Goal: Obtain resource: Obtain resource

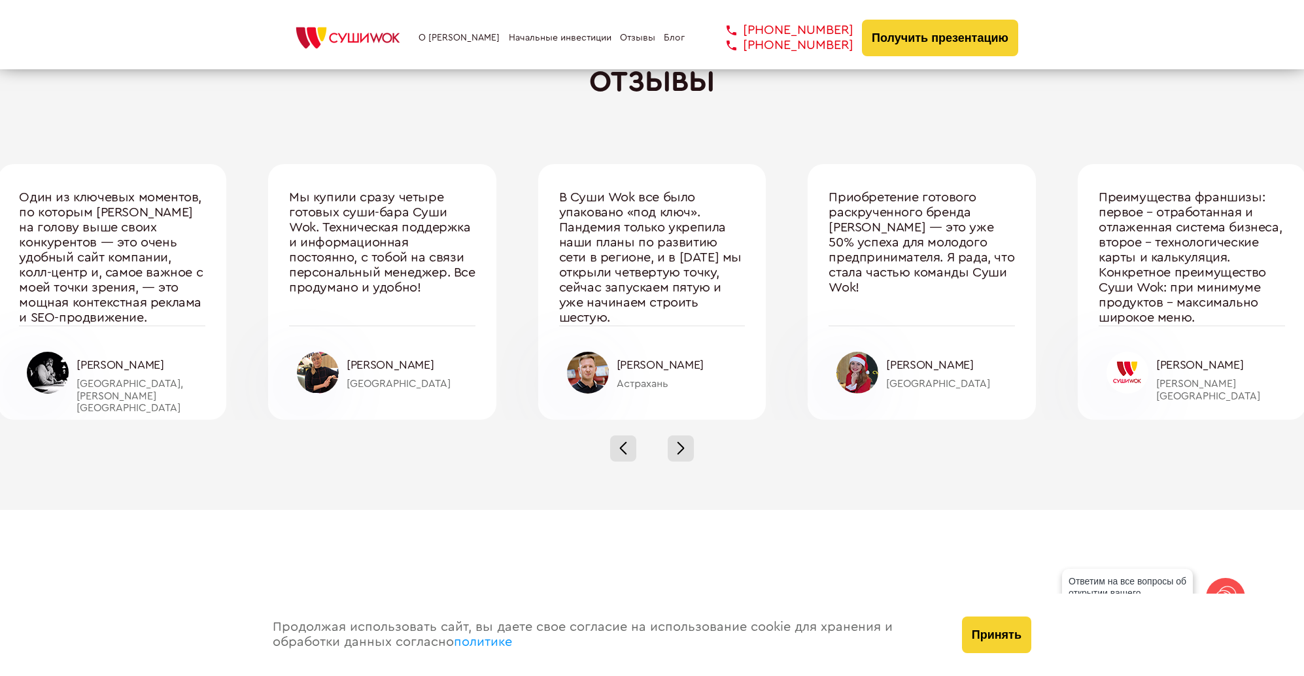
scroll to position [4404, 0]
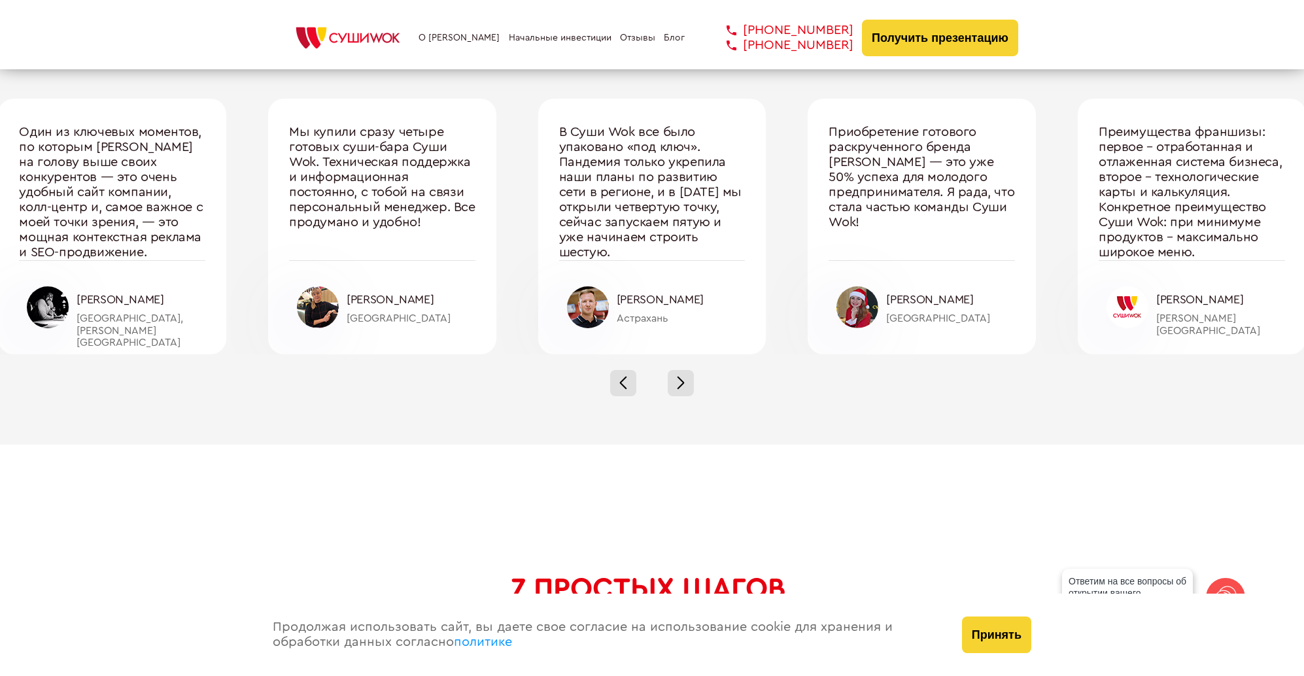
click at [428, 39] on link "О [PERSON_NAME]" at bounding box center [459, 38] width 81 height 10
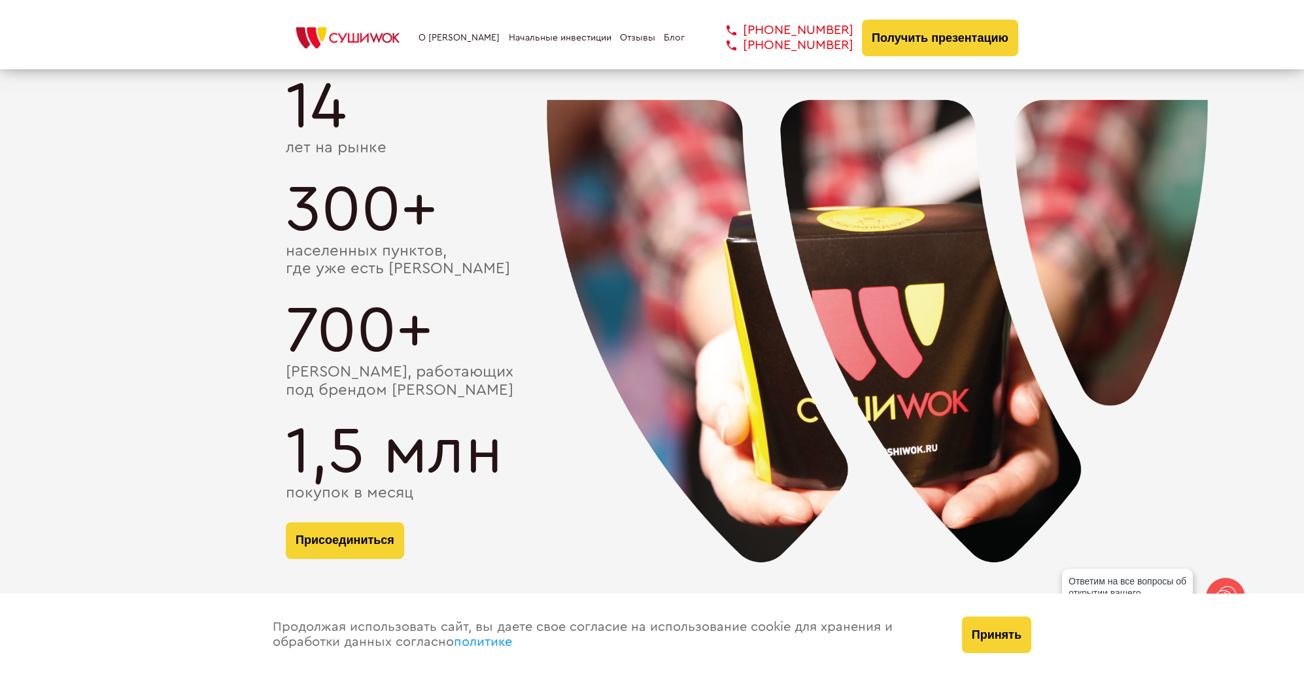
scroll to position [2887, 0]
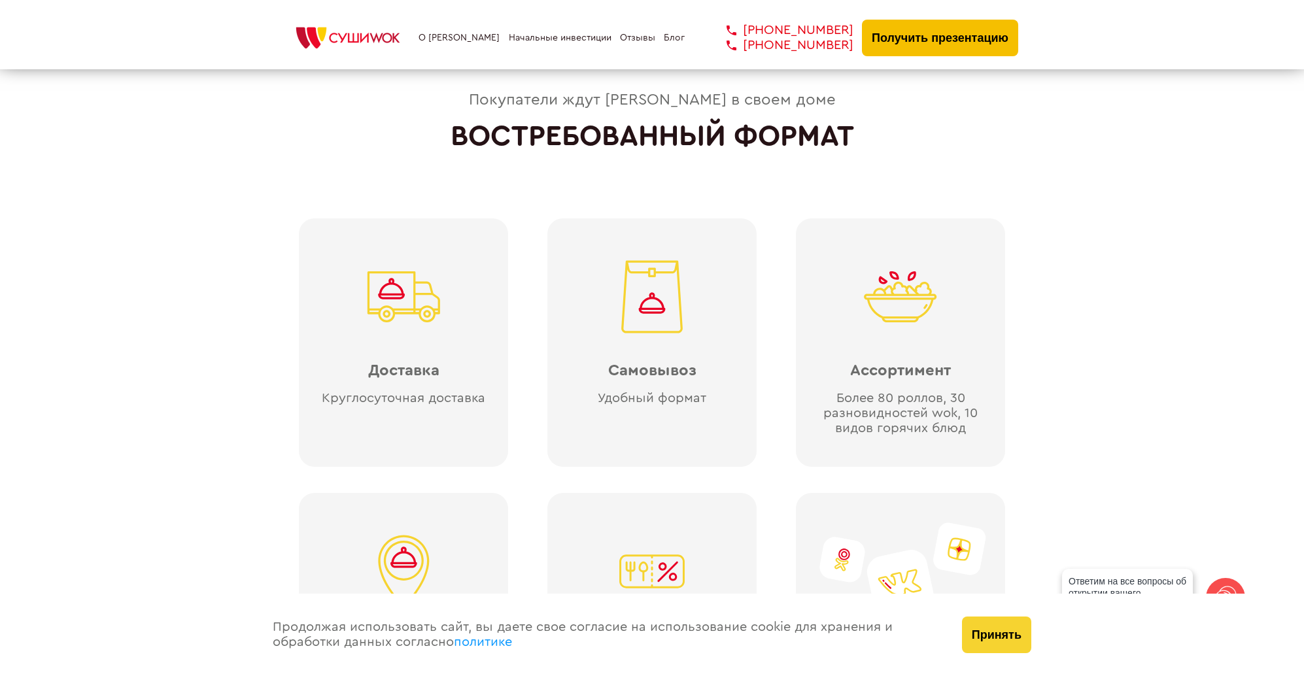
click at [938, 37] on button "Получить презентацию" at bounding box center [940, 38] width 156 height 37
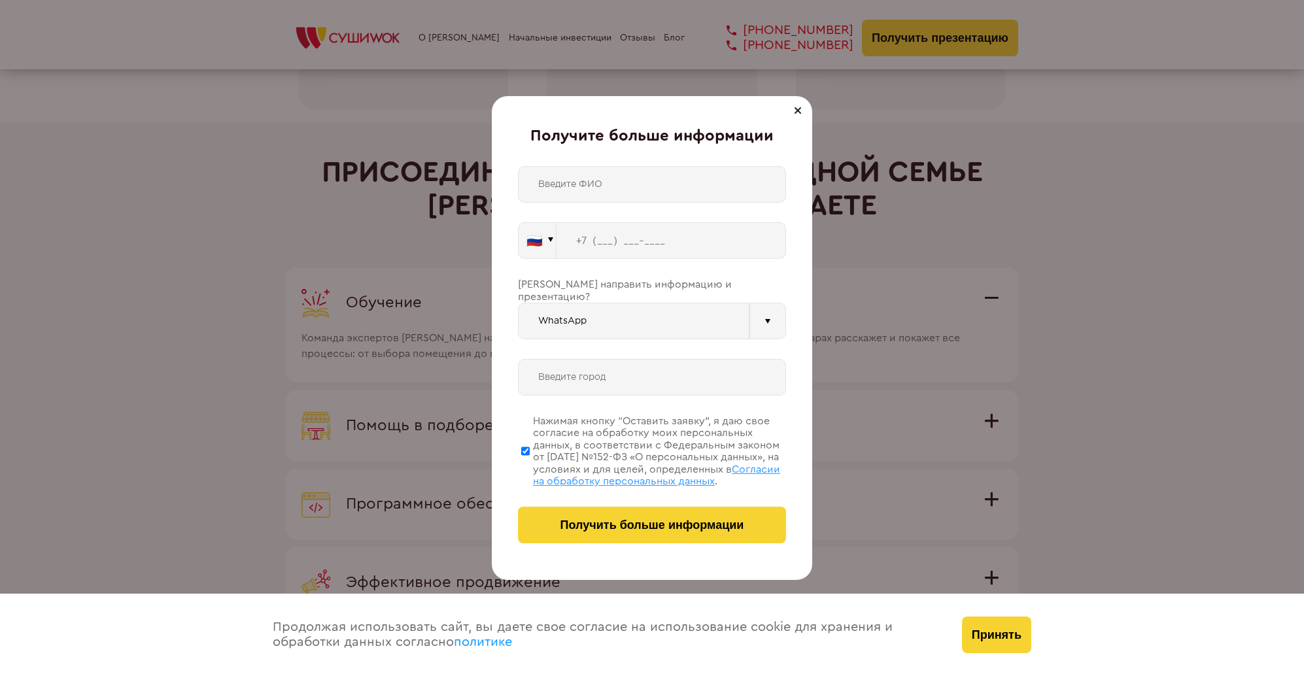
scroll to position [2377, 0]
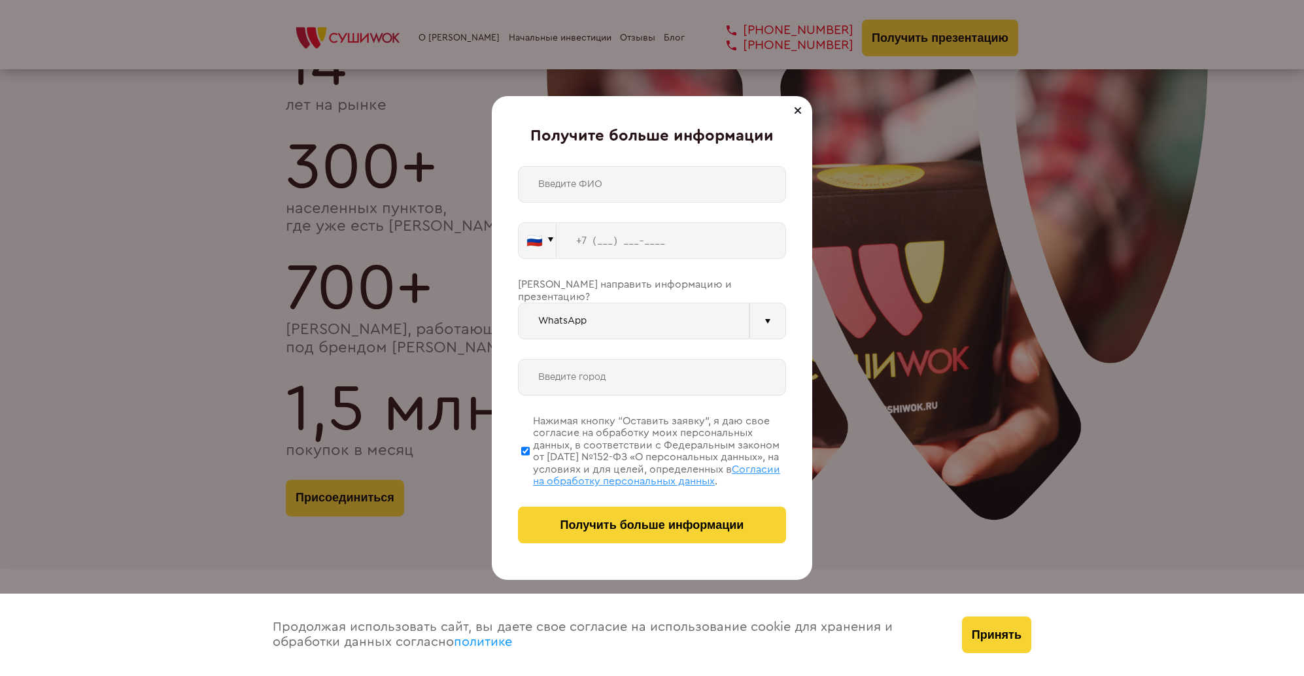
click at [615, 338] on div "🇷🇺 🇹🇷 🇧🇾 🇰🇬 🇰🇿 🇦🇿 🇦🇲 🇬🇪 🇷🇺 Vider" at bounding box center [652, 354] width 268 height 377
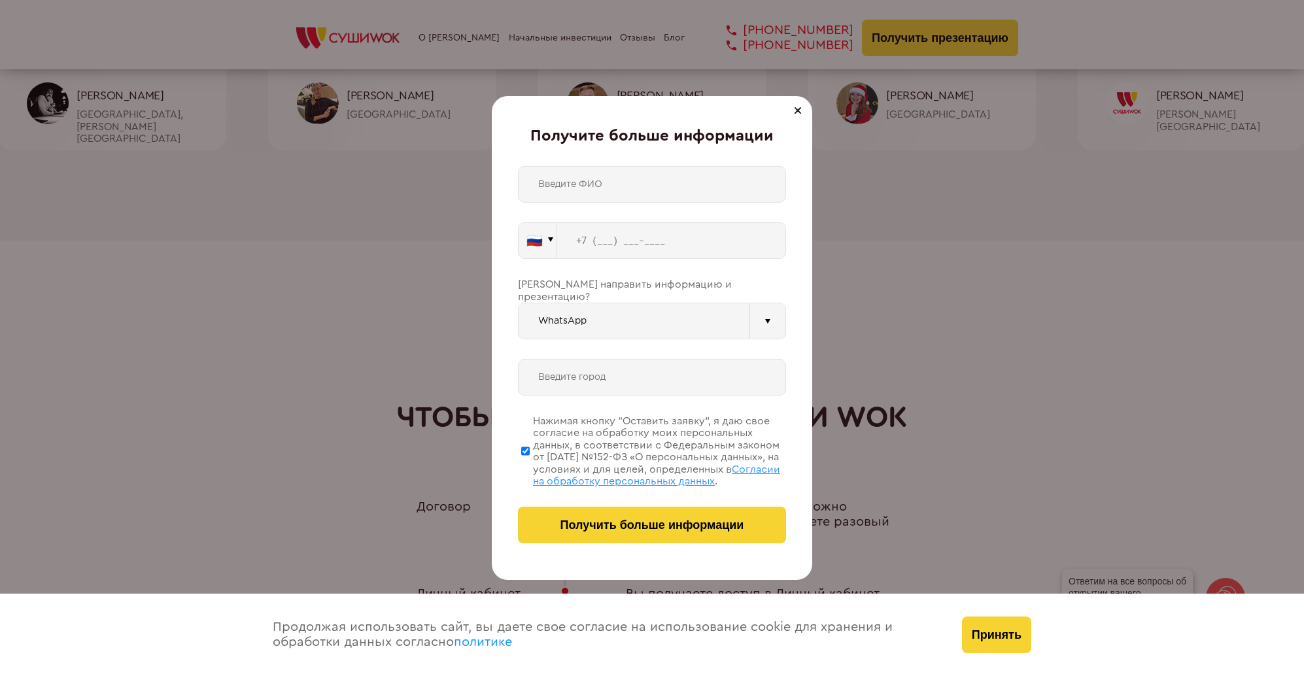
scroll to position [4996, 0]
